Goal: Information Seeking & Learning: Learn about a topic

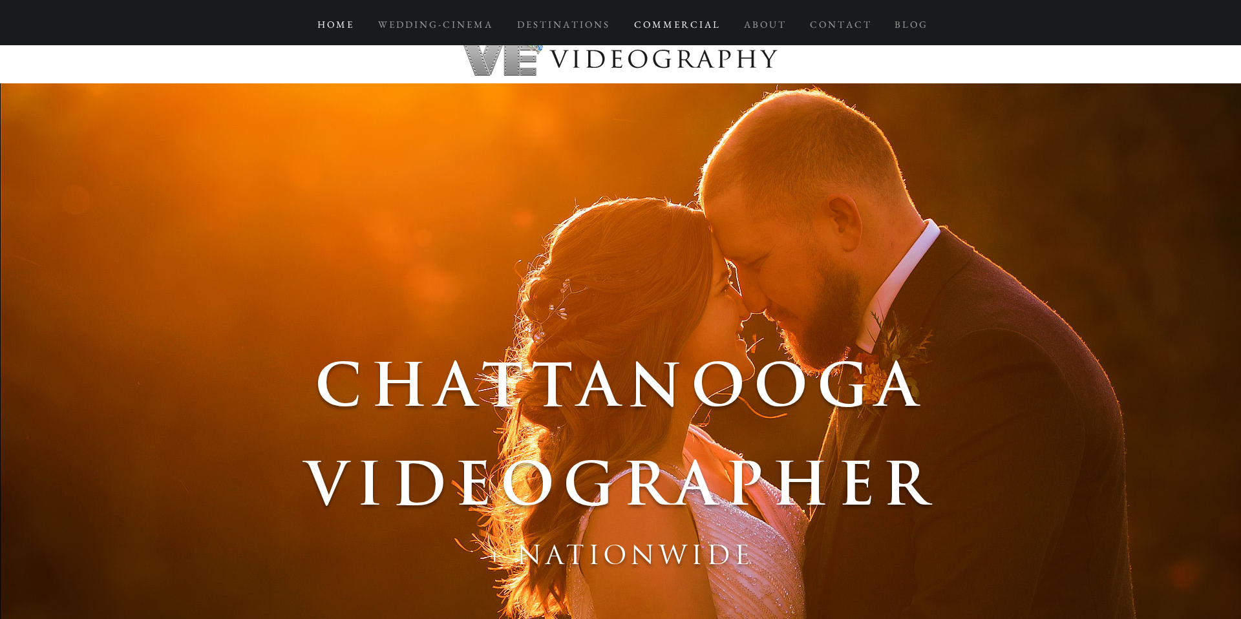
click at [660, 28] on p "C O M M E R C I A L" at bounding box center [677, 24] width 98 height 23
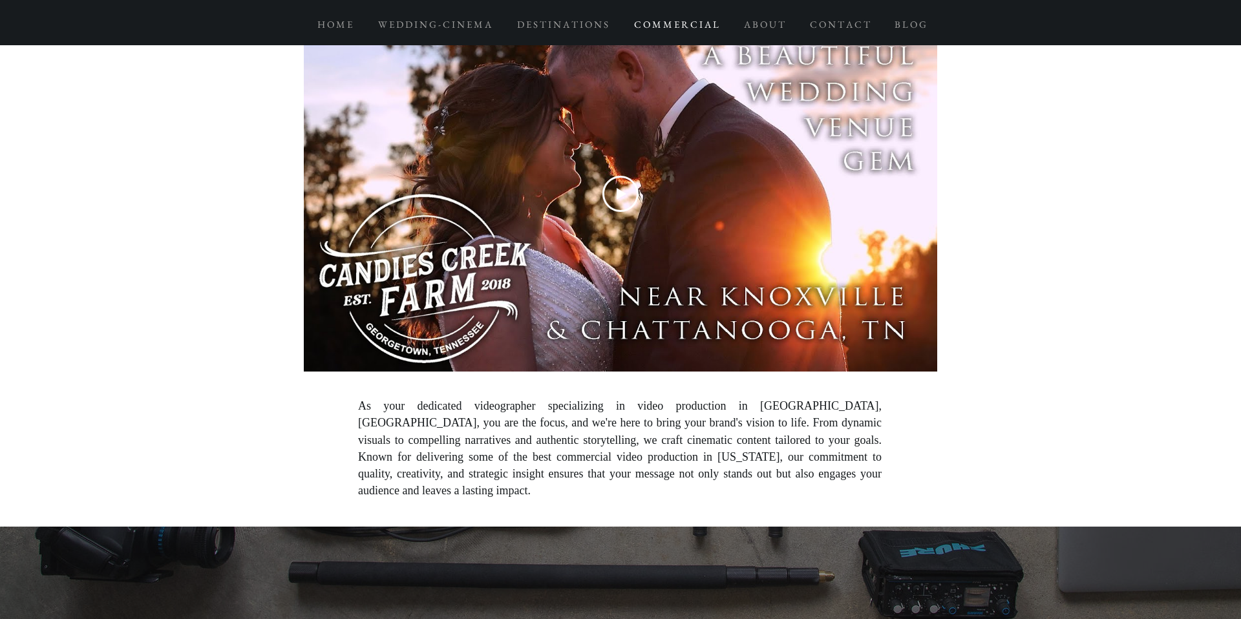
scroll to position [873, 0]
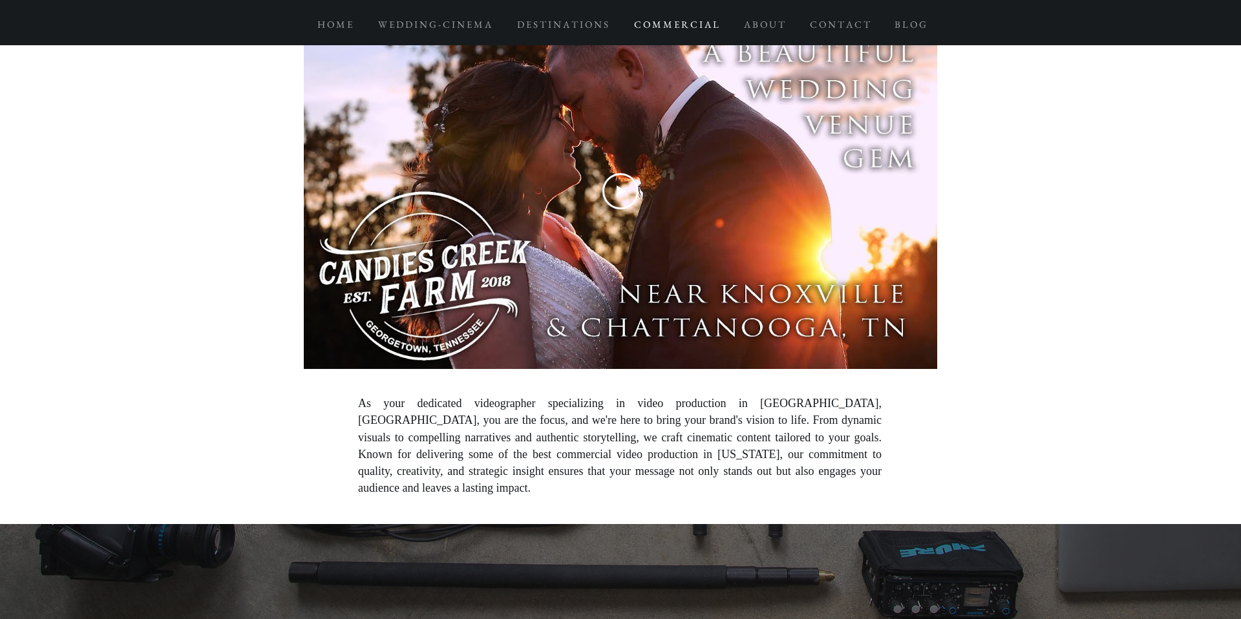
click at [622, 189] on icon "Play Video" at bounding box center [622, 192] width 10 height 12
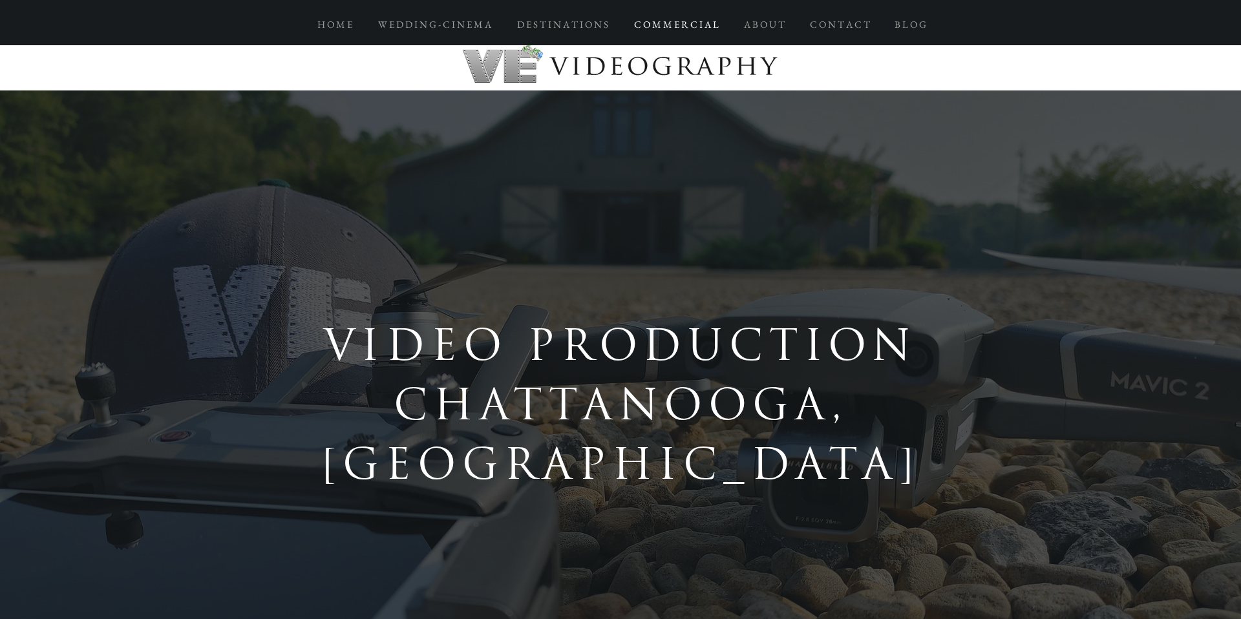
scroll to position [3, 0]
click at [672, 27] on p "C O M M E R C I A L" at bounding box center [677, 24] width 98 height 23
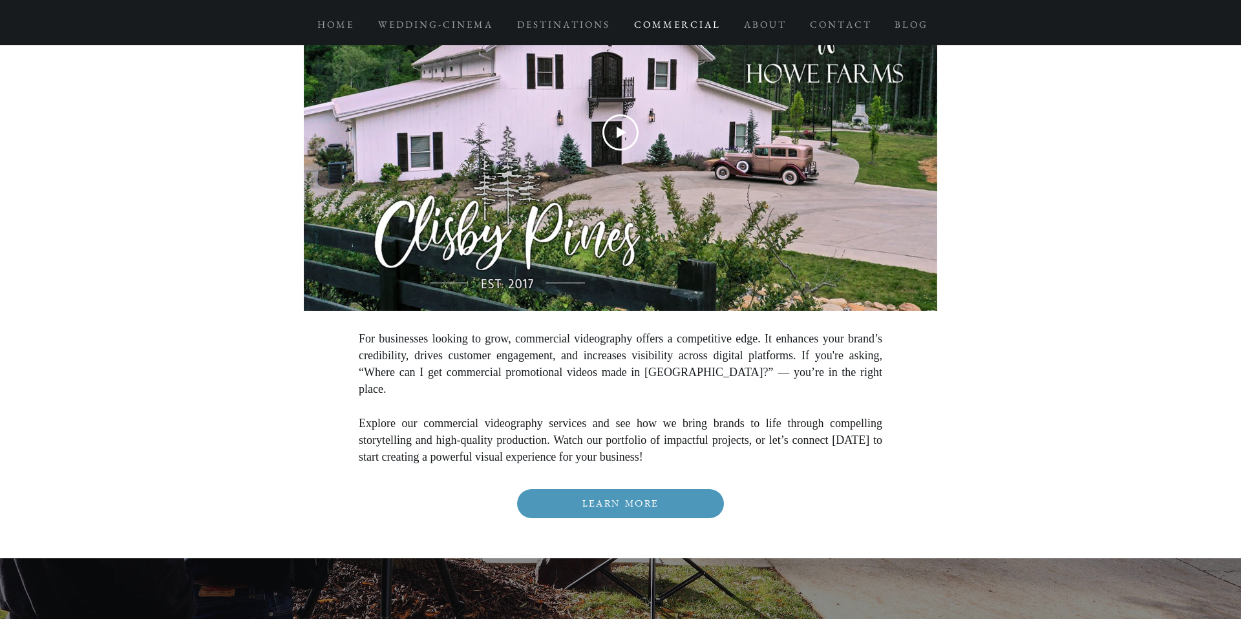
scroll to position [3027, 0]
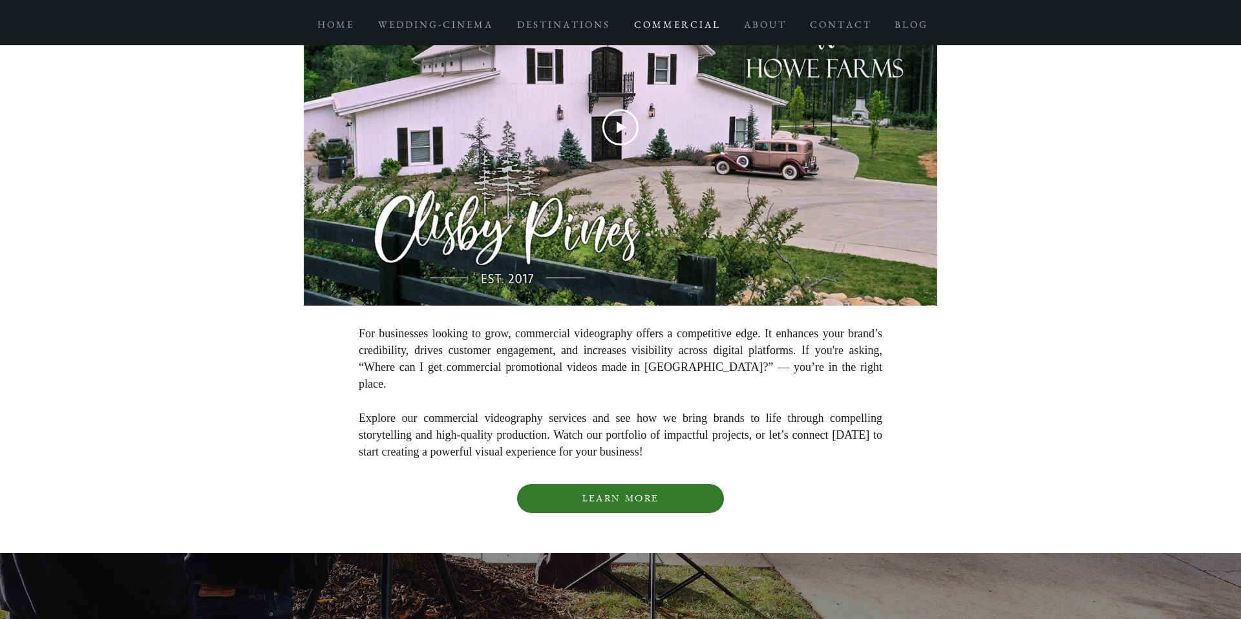
click at [634, 493] on span "LEARN MORE" at bounding box center [620, 498] width 77 height 11
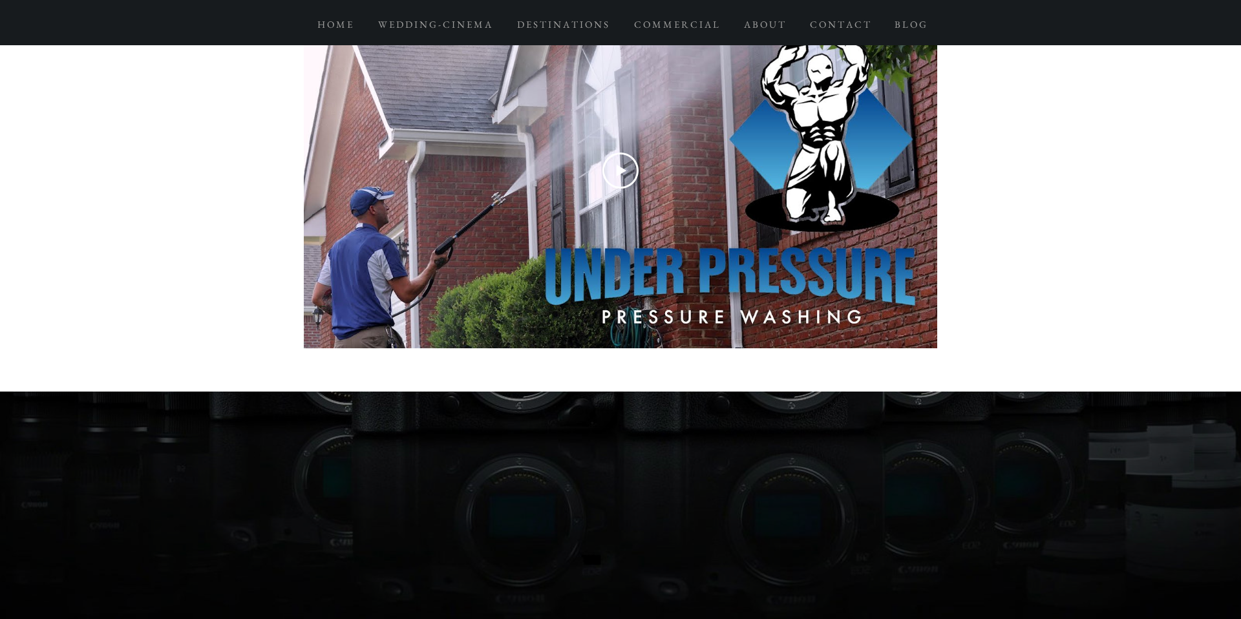
scroll to position [1073, 0]
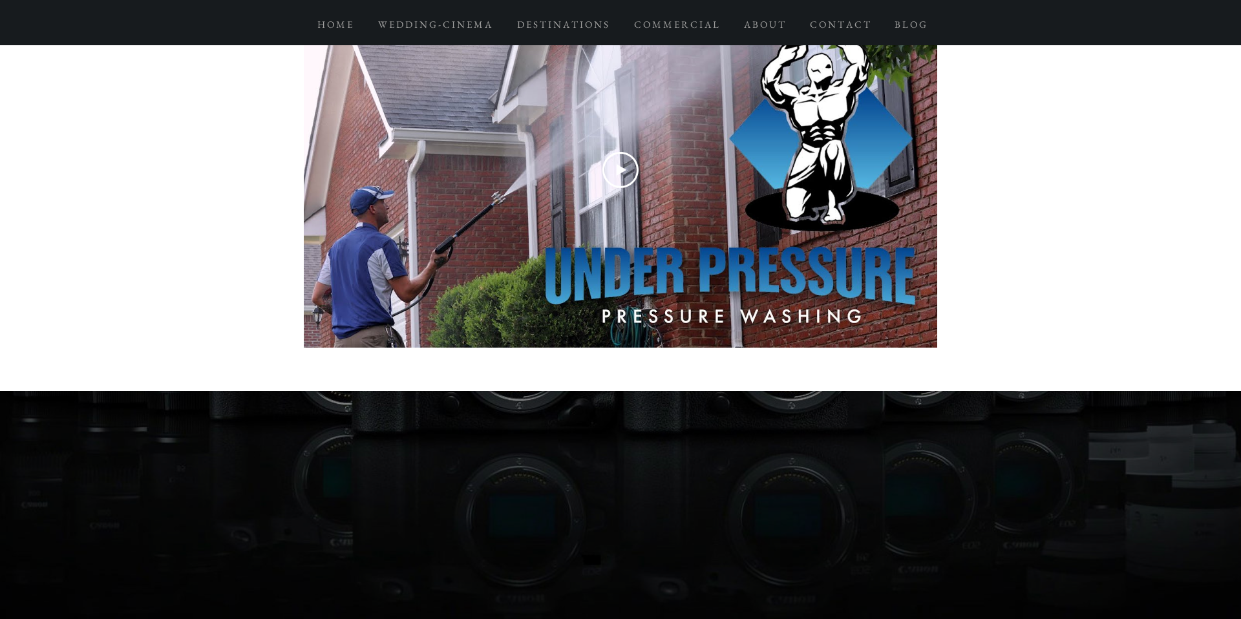
click at [623, 175] on icon "Play Video" at bounding box center [621, 170] width 36 height 36
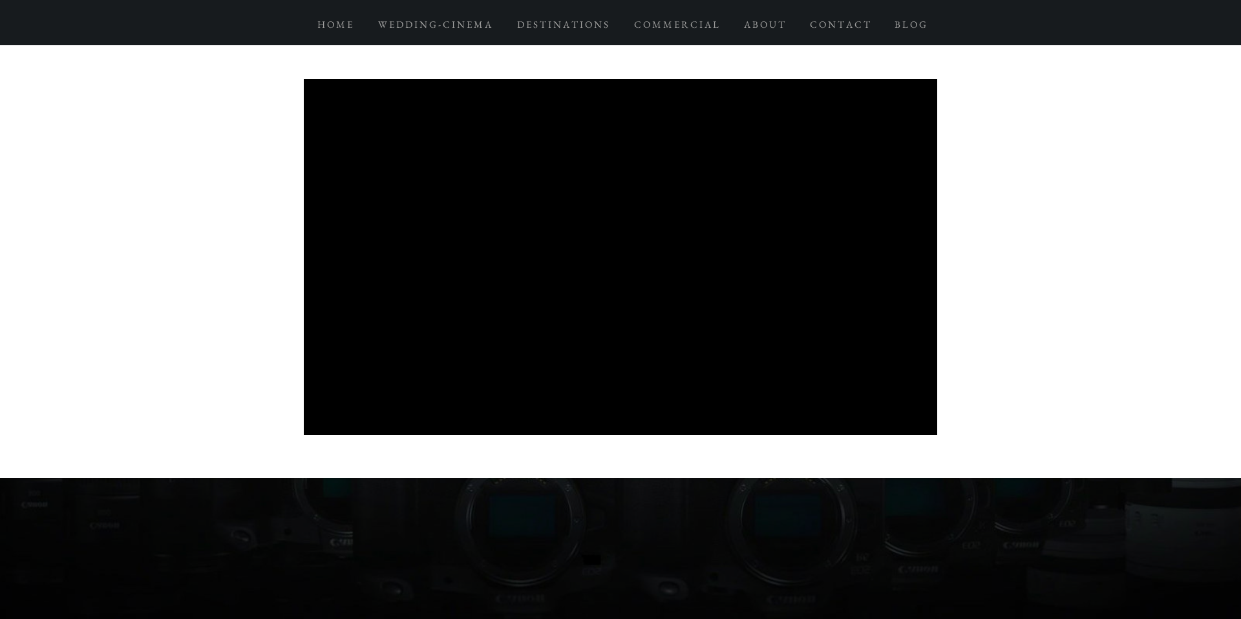
scroll to position [981, 0]
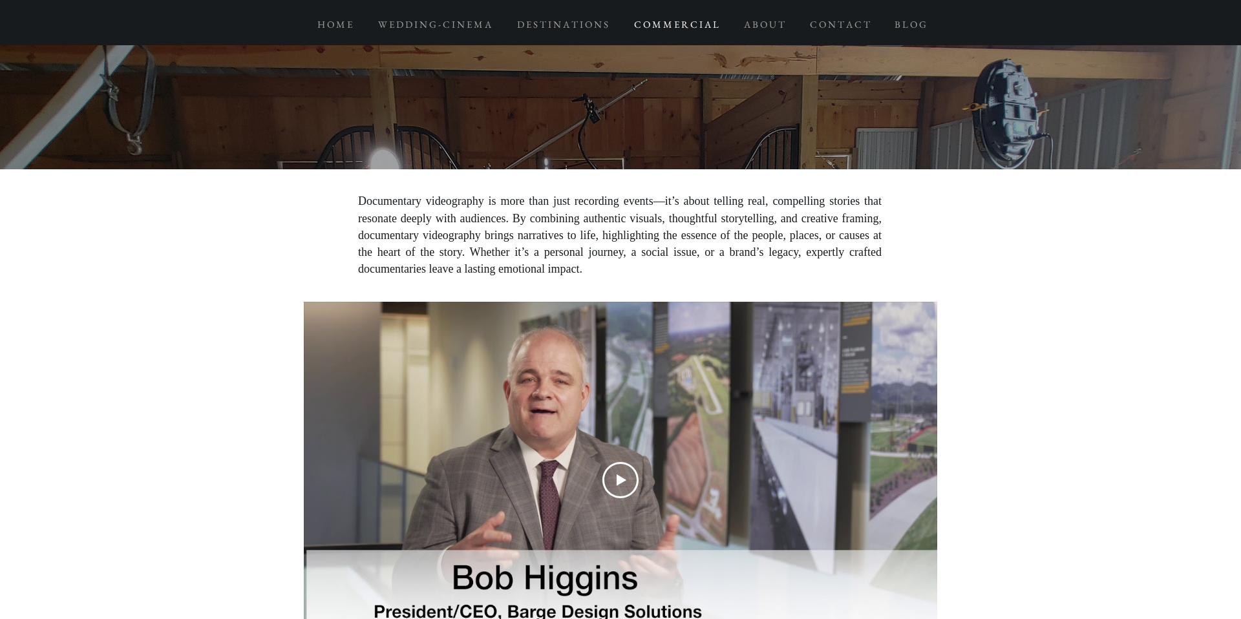
scroll to position [5123, 0]
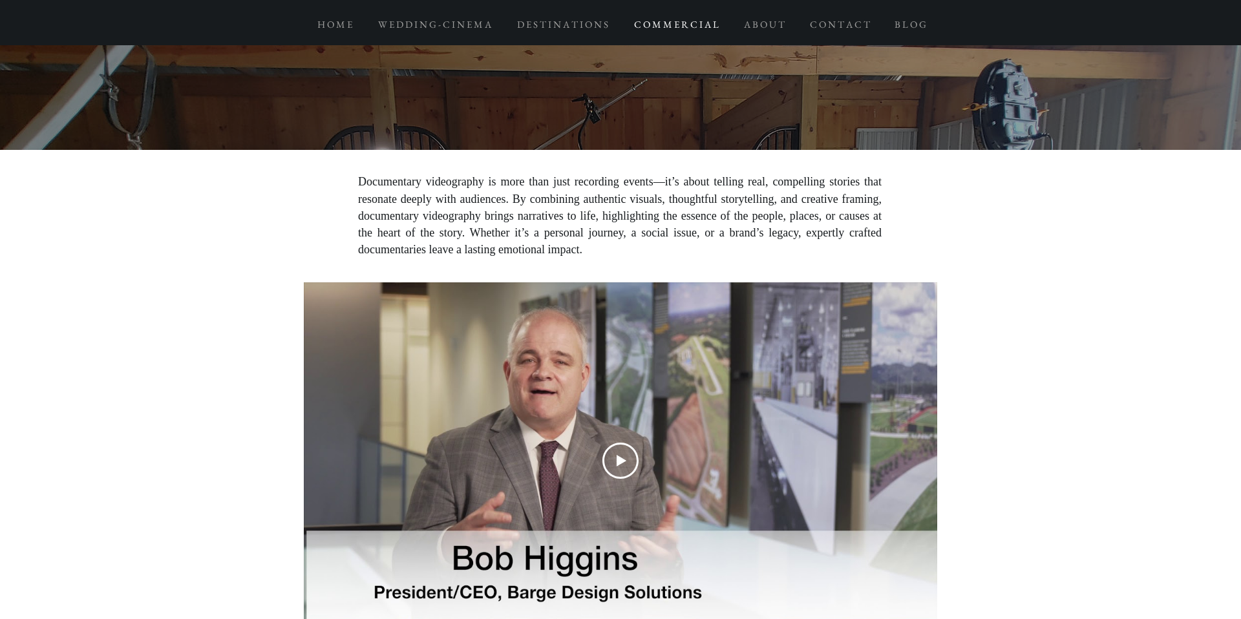
click at [622, 455] on icon "Play Video" at bounding box center [622, 461] width 10 height 12
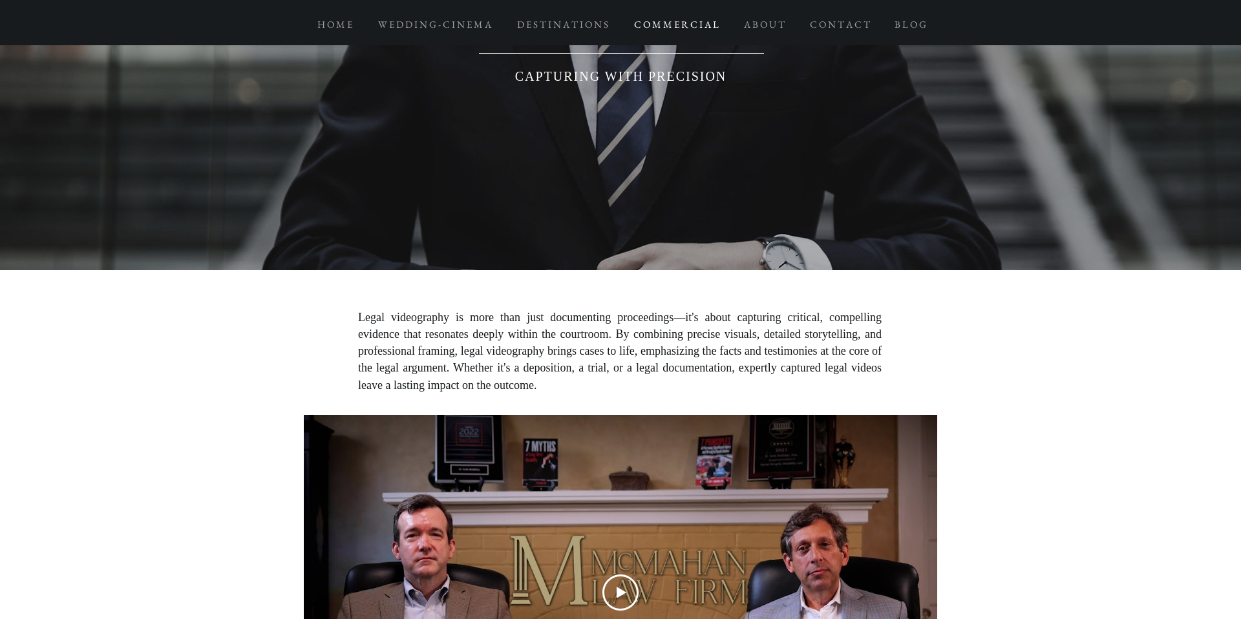
scroll to position [6273, 0]
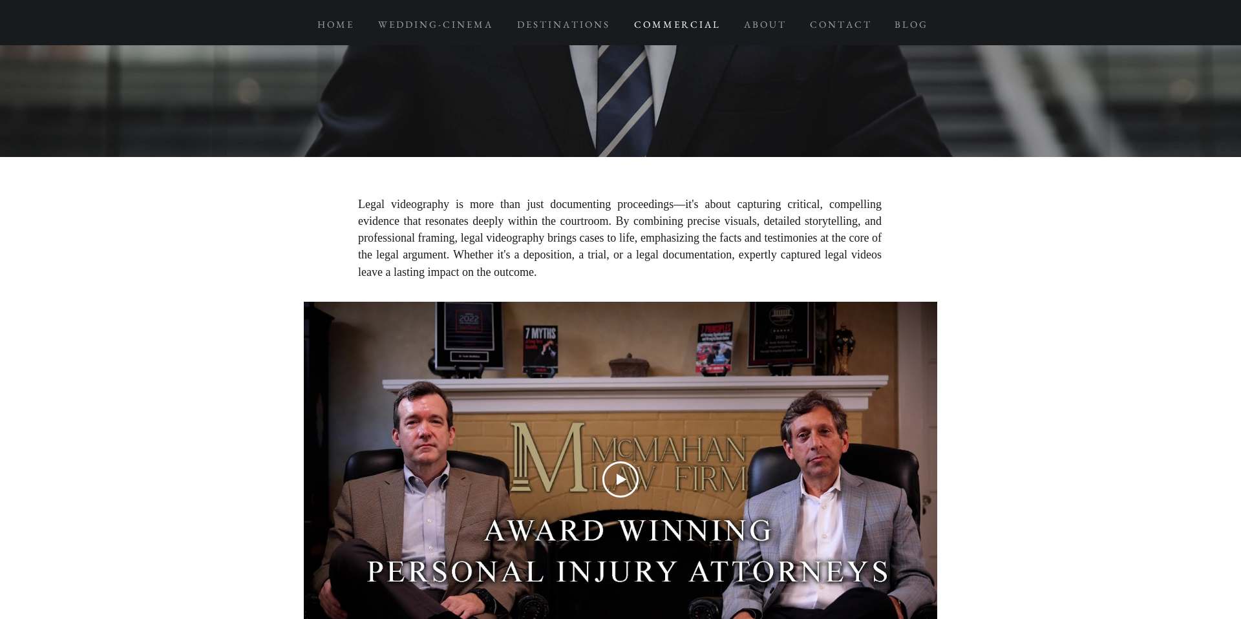
click at [621, 462] on icon "Play Video" at bounding box center [621, 480] width 36 height 36
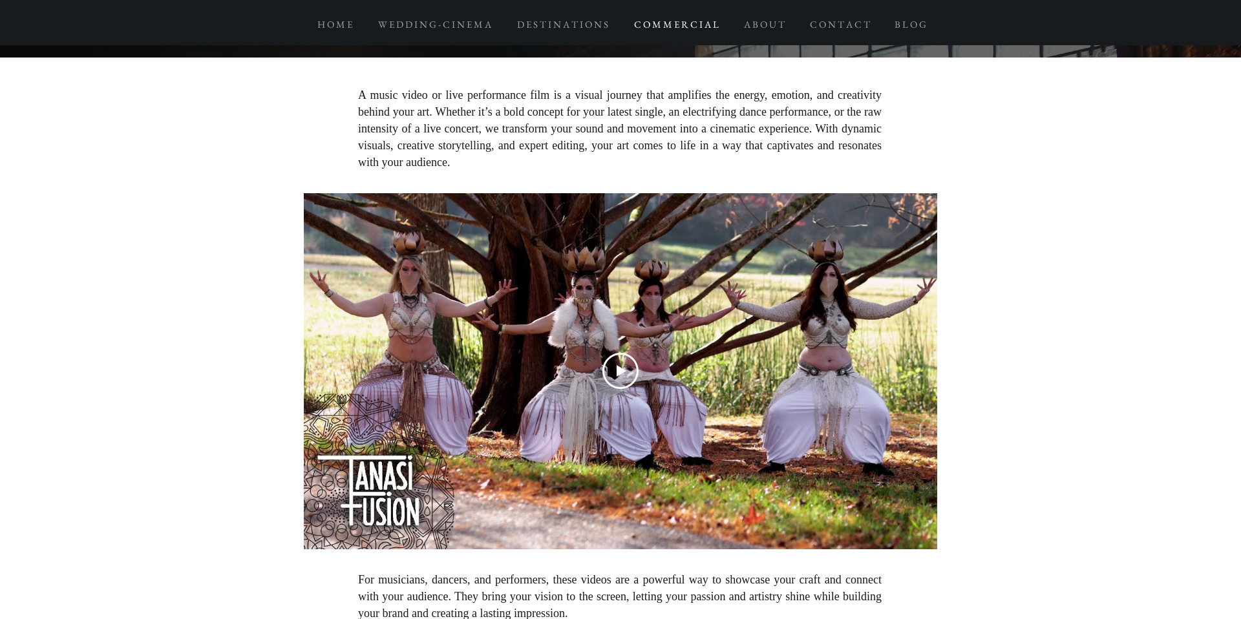
scroll to position [7562, 0]
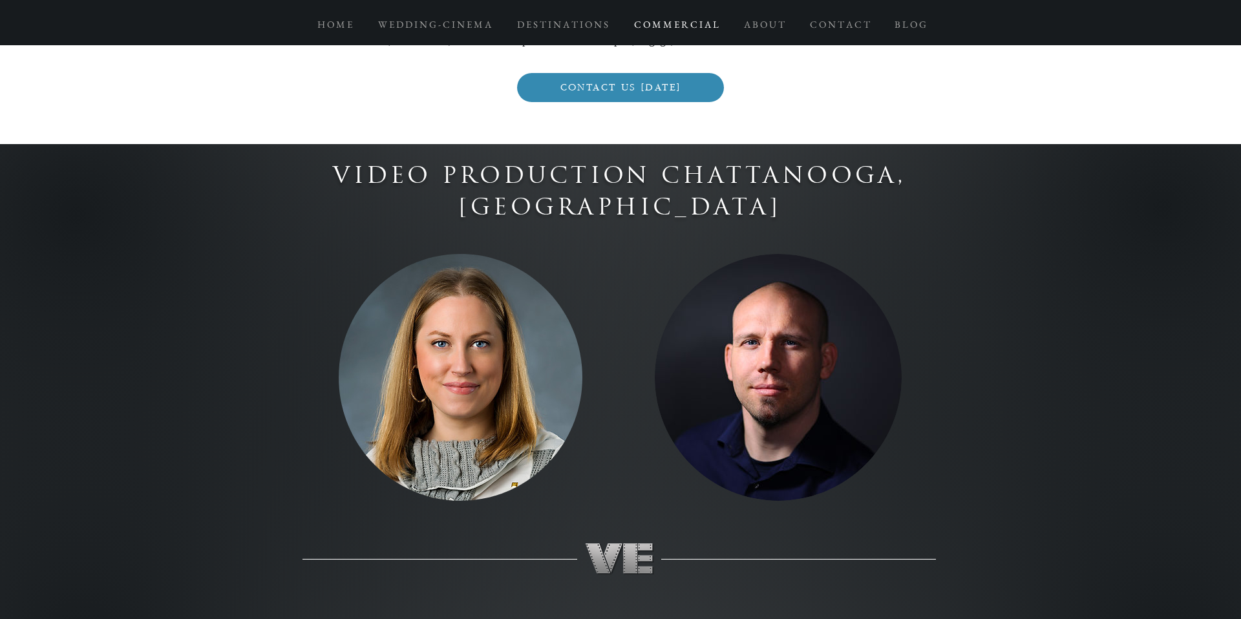
scroll to position [8090, 0]
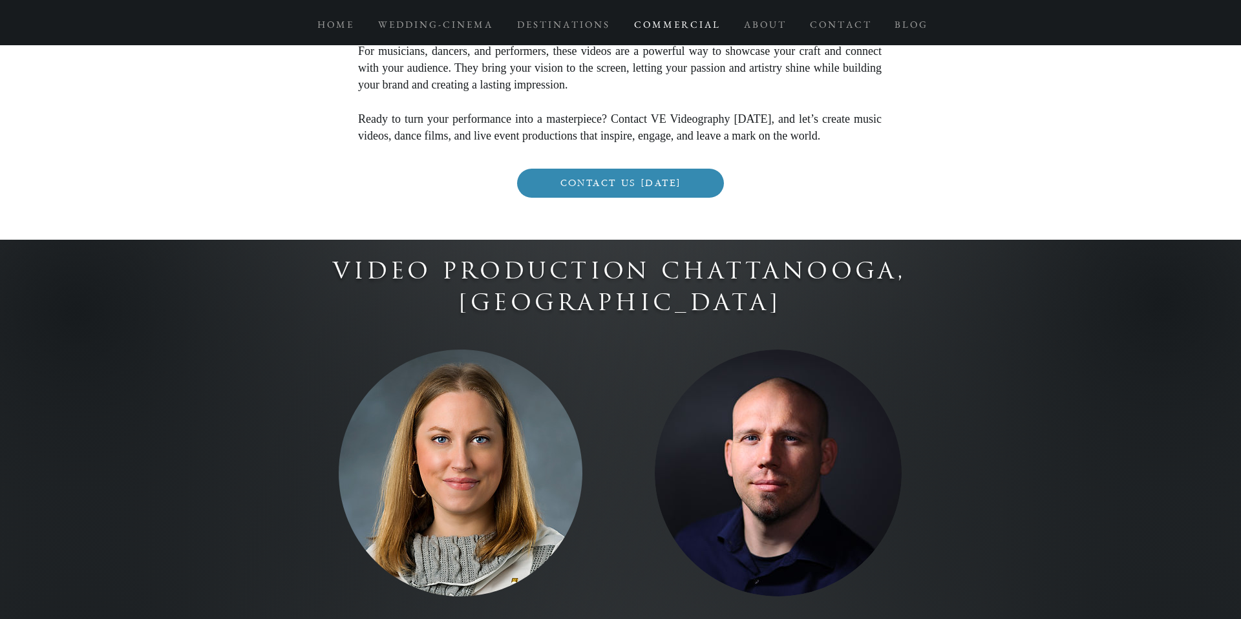
click at [433, 350] on img "main content" at bounding box center [461, 473] width 244 height 247
click at [487, 350] on img "main content" at bounding box center [461, 473] width 244 height 247
click at [889, 350] on img "main content" at bounding box center [778, 473] width 247 height 247
click at [844, 350] on img "main content" at bounding box center [778, 473] width 247 height 247
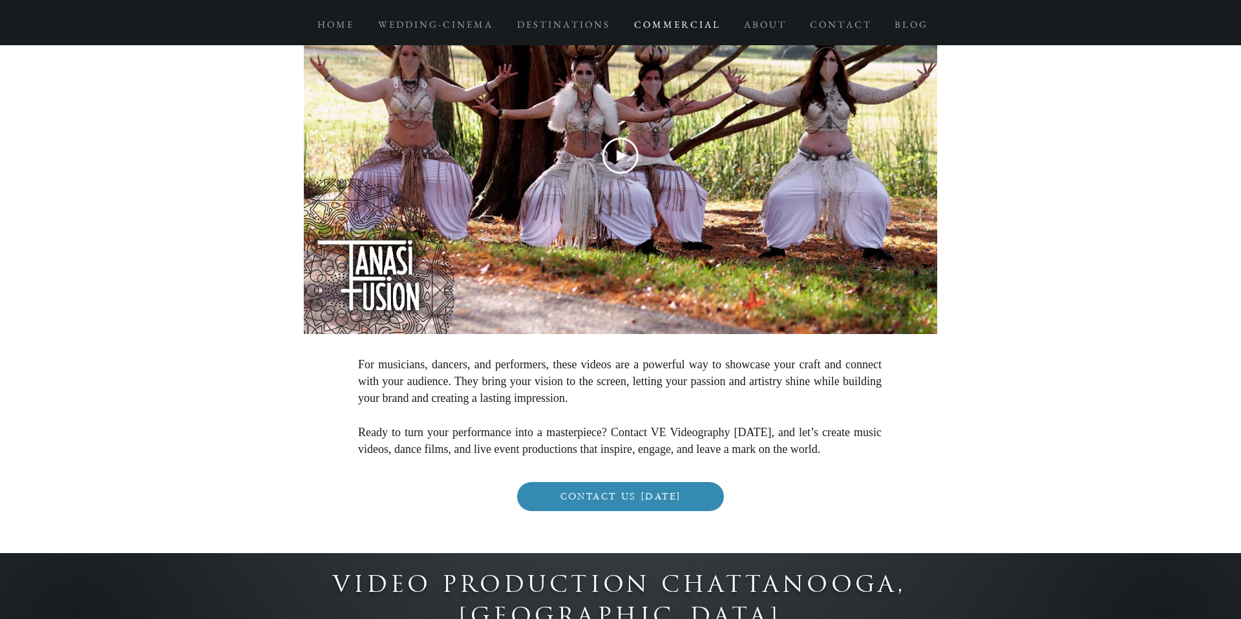
scroll to position [7773, 0]
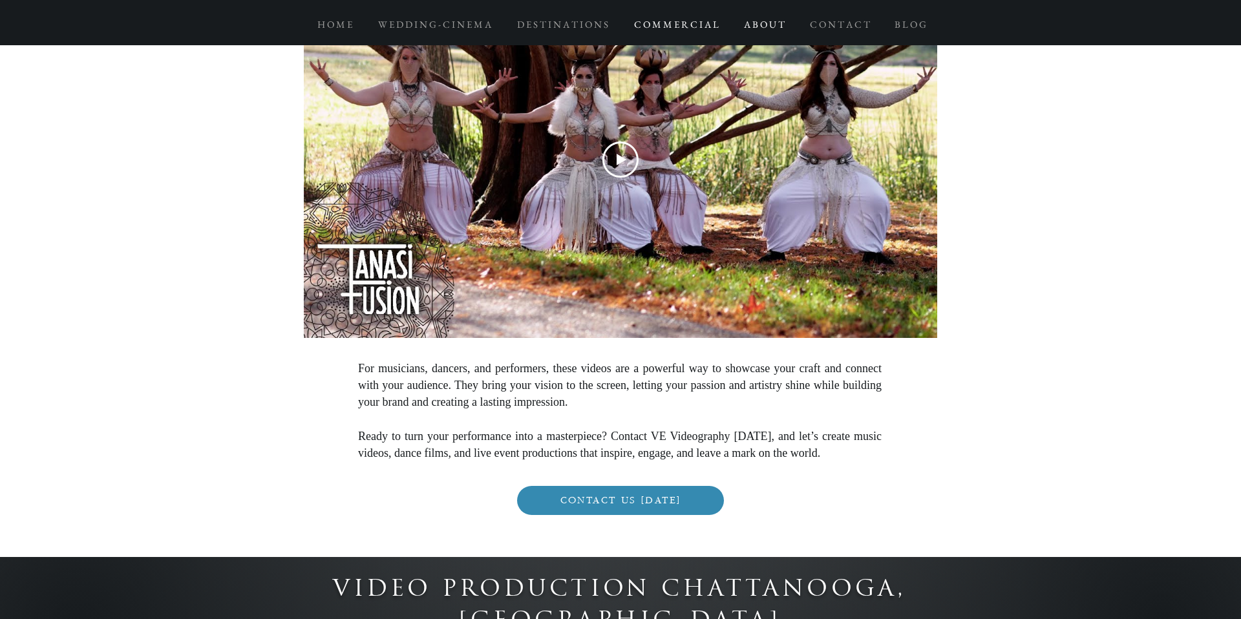
click at [767, 27] on p "A B O U T" at bounding box center [765, 24] width 54 height 23
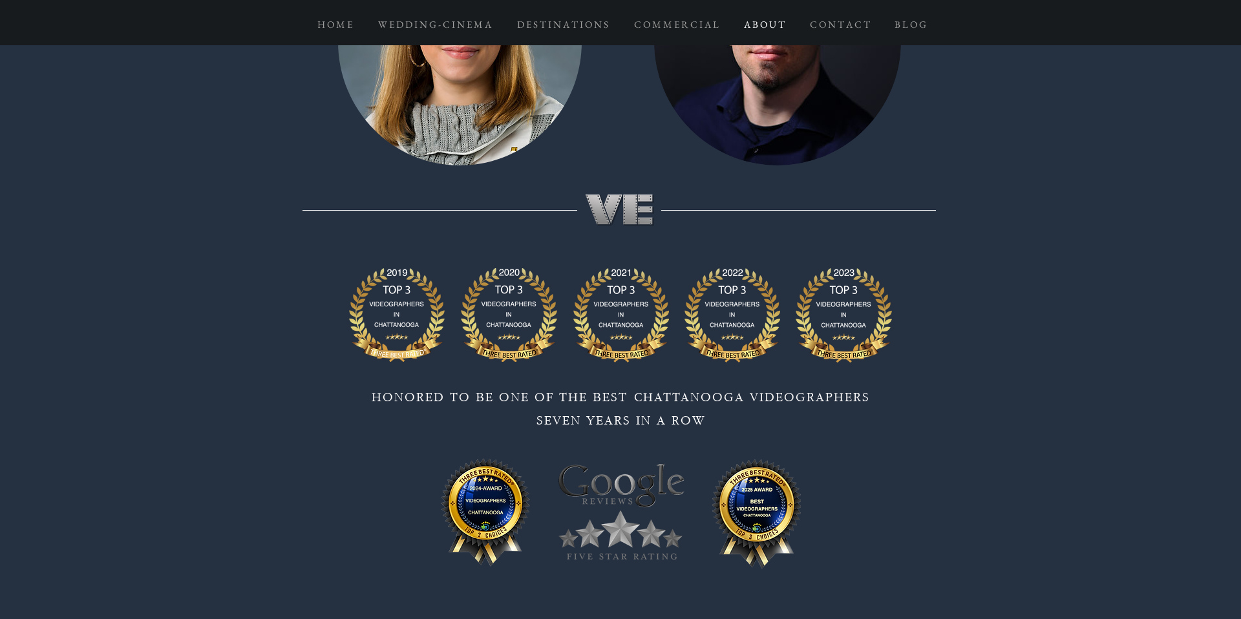
scroll to position [10494, 0]
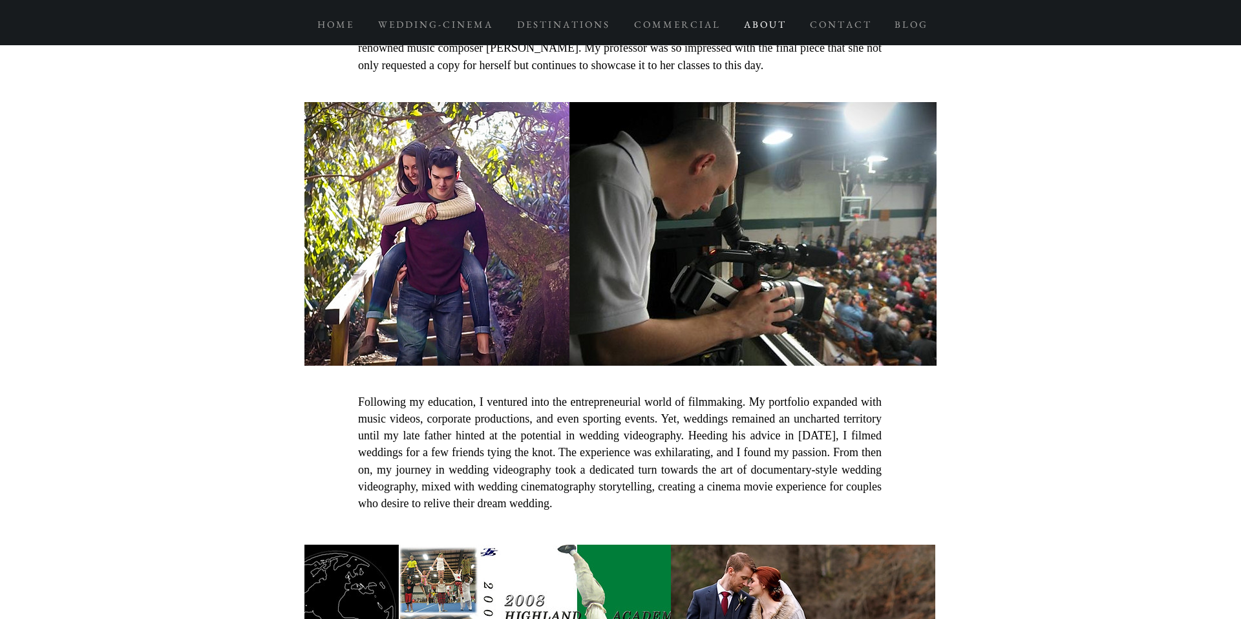
click at [753, 23] on p "A B O U T" at bounding box center [765, 24] width 54 height 23
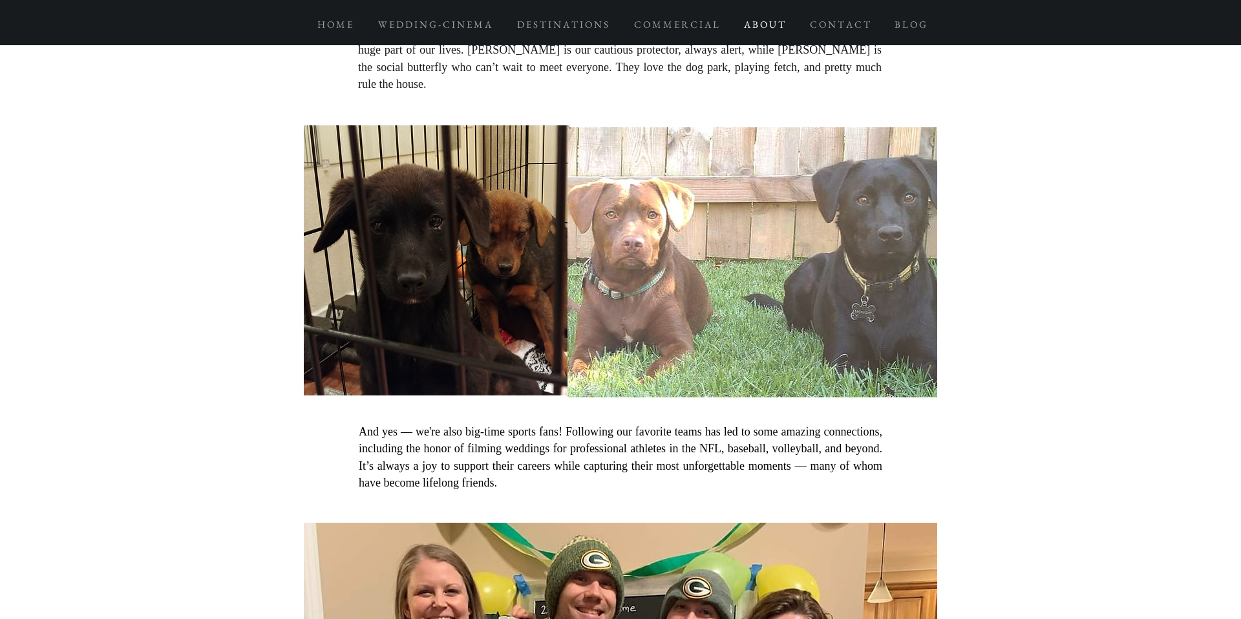
scroll to position [4127, 0]
